Goal: Information Seeking & Learning: Understand site structure

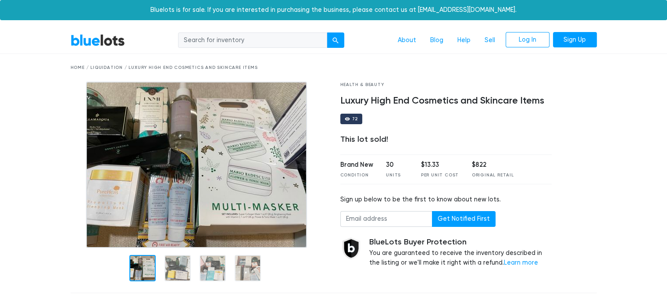
click at [272, 44] on input "search" at bounding box center [252, 40] width 149 height 16
click at [327, 63] on div "Home / Liquidation / Luxury High End Cosmetics and Skincare Items" at bounding box center [333, 68] width 539 height 28
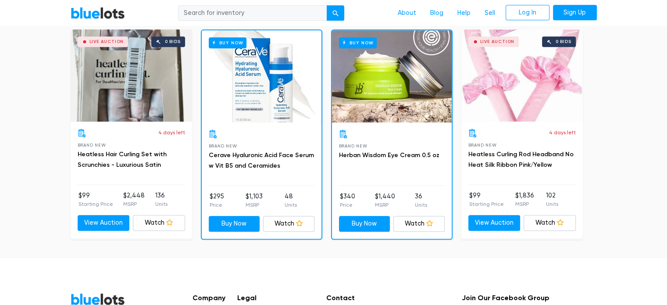
scroll to position [1090, 0]
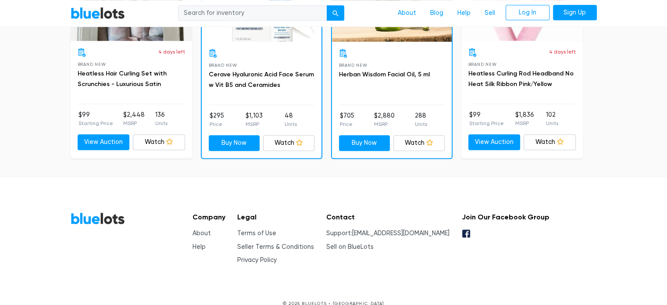
scroll to position [1090, 0]
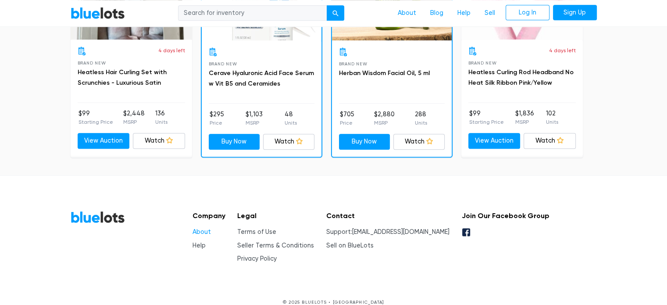
click at [200, 228] on link "About" at bounding box center [201, 231] width 18 height 7
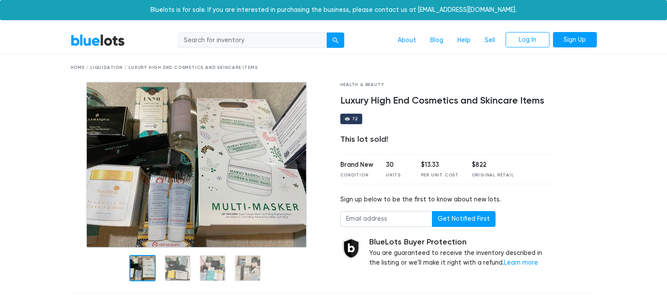
scroll to position [1090, 0]
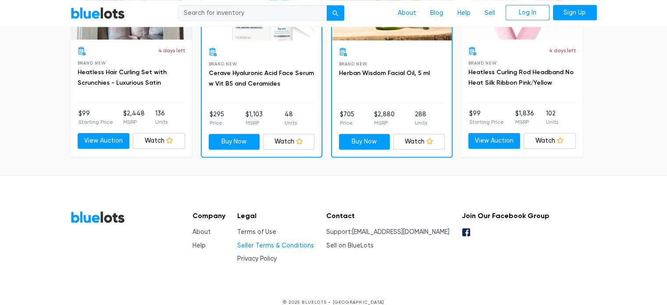
click at [273, 241] on link "Seller Terms & Conditions" at bounding box center [275, 244] width 77 height 7
